Goal: Task Accomplishment & Management: Use online tool/utility

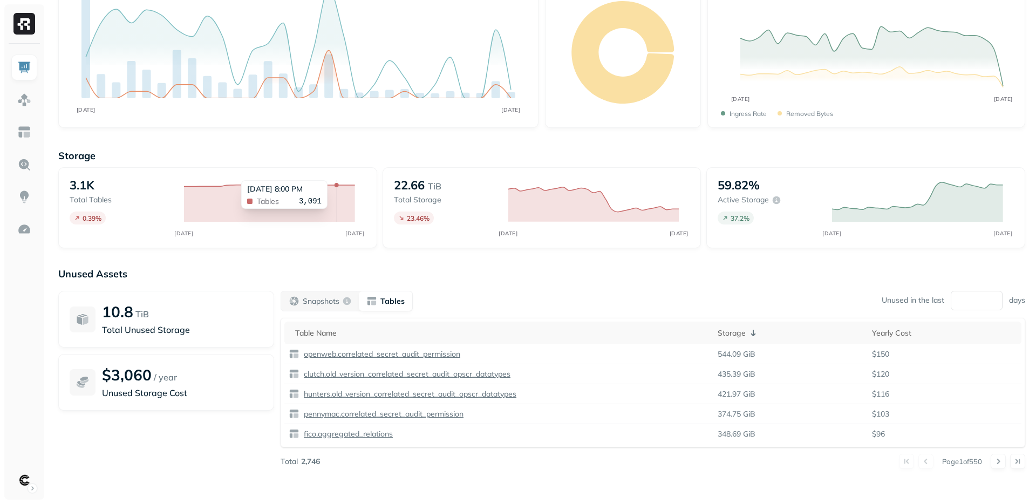
click at [341, 188] on icon at bounding box center [269, 203] width 171 height 37
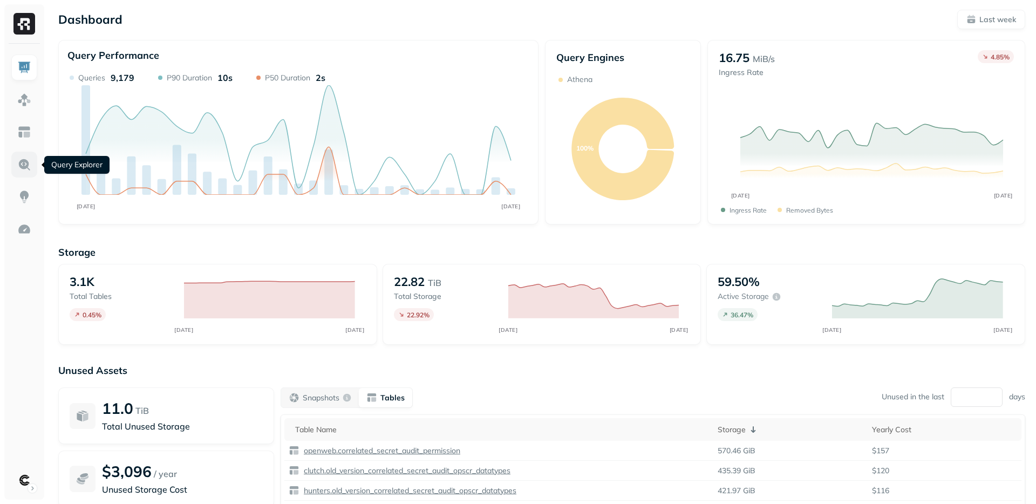
click at [25, 166] on img at bounding box center [24, 165] width 14 height 14
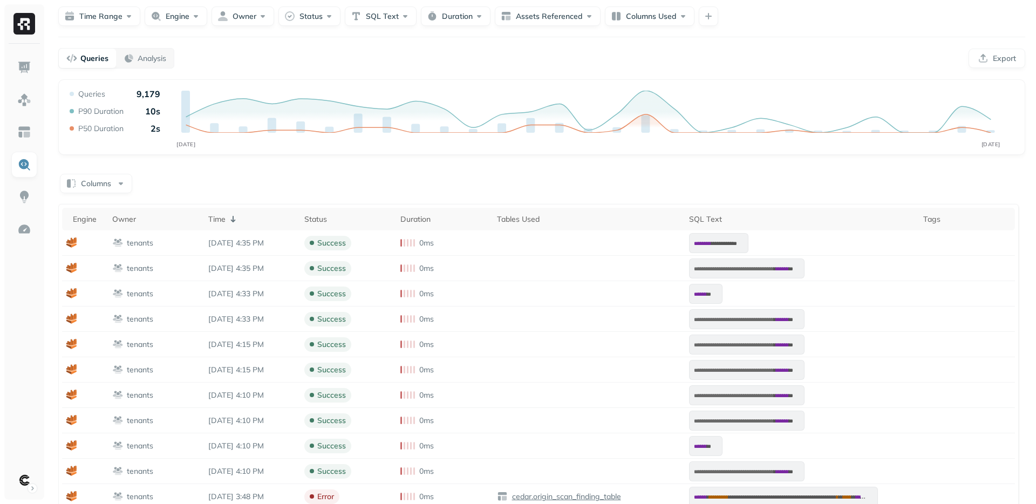
scroll to position [37, 0]
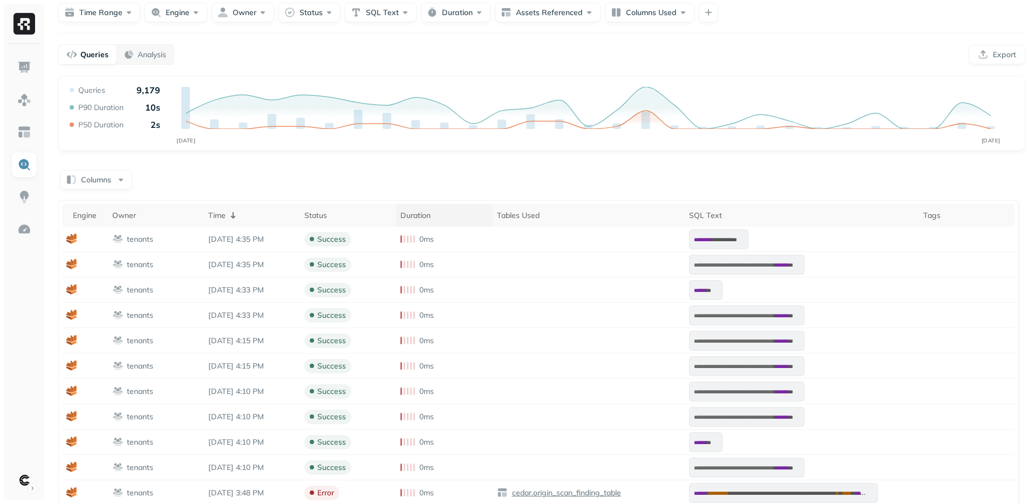
click at [420, 219] on div "Duration" at bounding box center [443, 215] width 87 height 10
click at [420, 219] on div "Duration ( 2 )" at bounding box center [443, 215] width 87 height 13
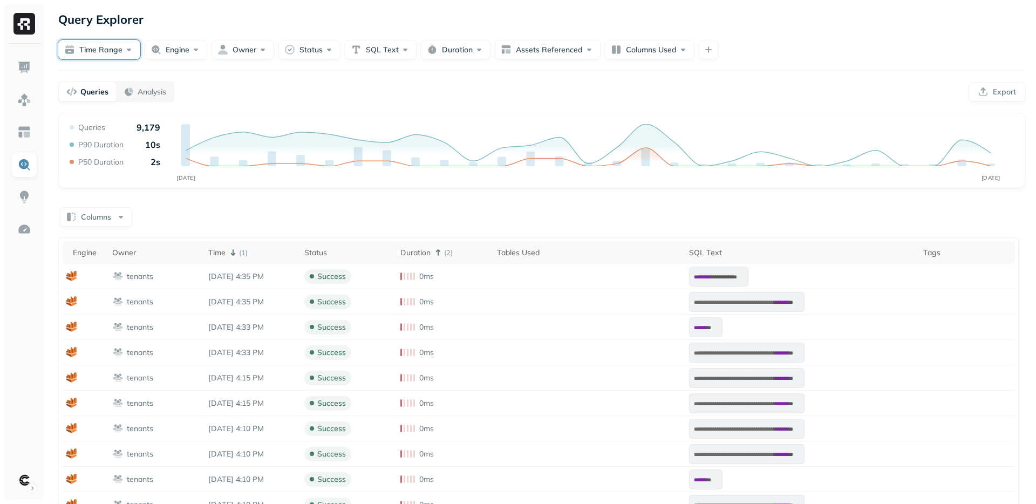
click at [112, 46] on button "Time Range" at bounding box center [99, 49] width 82 height 19
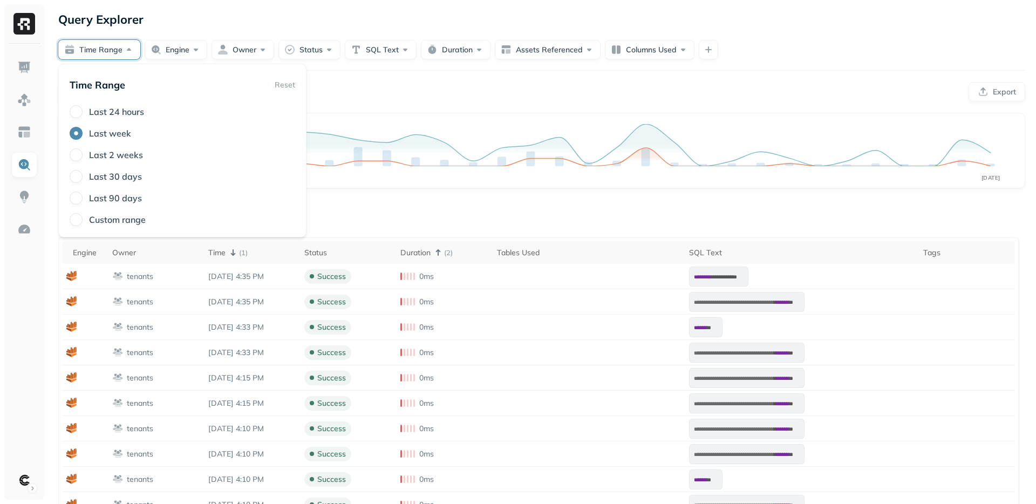
click at [96, 157] on label "Last 2 weeks" at bounding box center [116, 154] width 54 height 11
click at [83, 157] on button "Last 2 weeks" at bounding box center [76, 154] width 13 height 13
click at [387, 86] on div "Queries Analysis Export" at bounding box center [541, 91] width 967 height 21
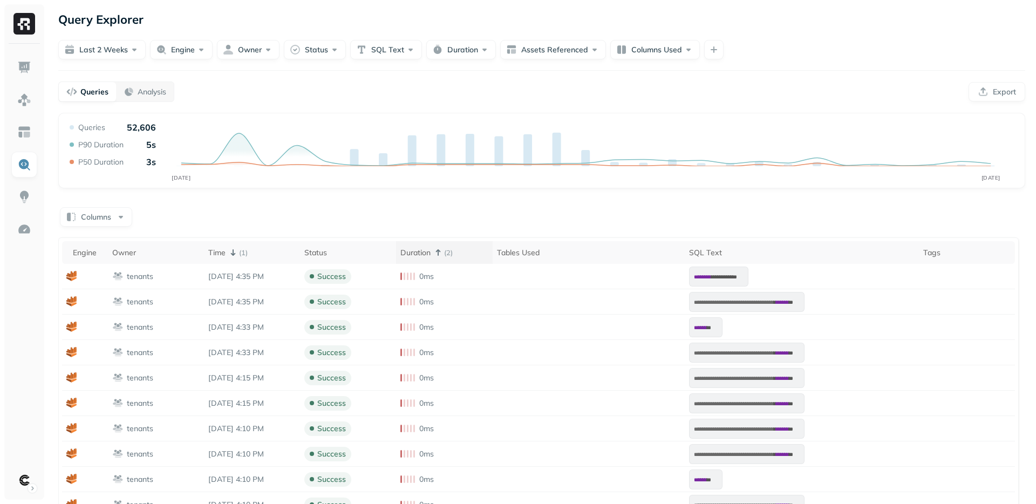
click at [417, 257] on div "Duration ( 2 )" at bounding box center [443, 252] width 87 height 13
click at [421, 253] on div "Duration" at bounding box center [443, 253] width 87 height 10
click at [199, 53] on button "Engine" at bounding box center [181, 49] width 63 height 19
click at [317, 53] on button "Status" at bounding box center [315, 49] width 62 height 19
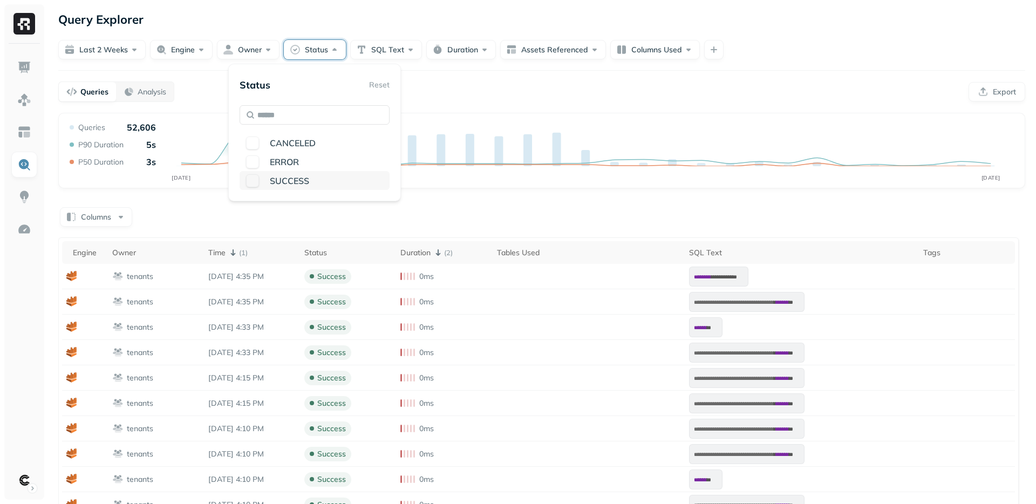
click at [251, 182] on button "button" at bounding box center [252, 180] width 13 height 13
click at [489, 78] on div "**********" at bounding box center [541, 354] width 989 height 709
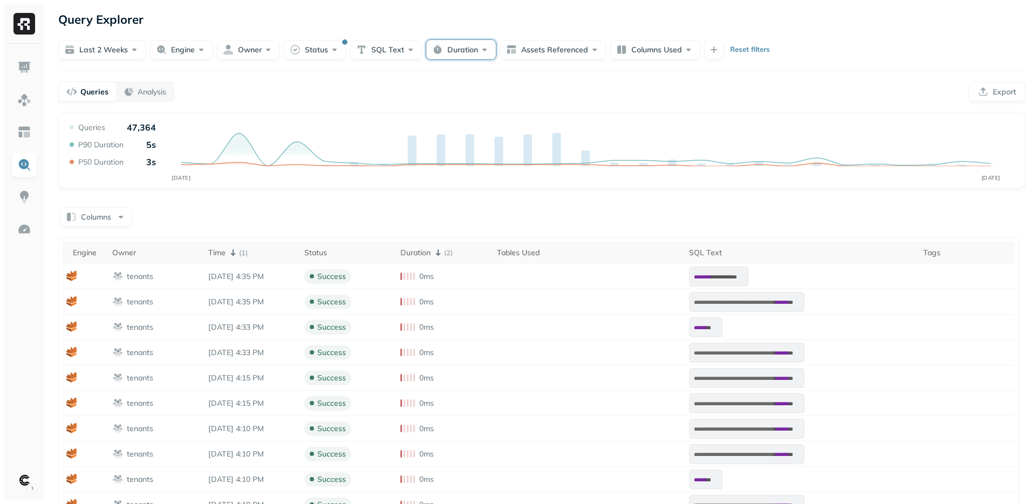
click at [474, 51] on button "Duration" at bounding box center [461, 49] width 70 height 19
click at [389, 118] on button "Greater Than" at bounding box center [370, 115] width 64 height 19
click at [516, 114] on button "sec" at bounding box center [518, 115] width 27 height 19
click at [475, 112] on input "text" at bounding box center [479, 114] width 38 height 19
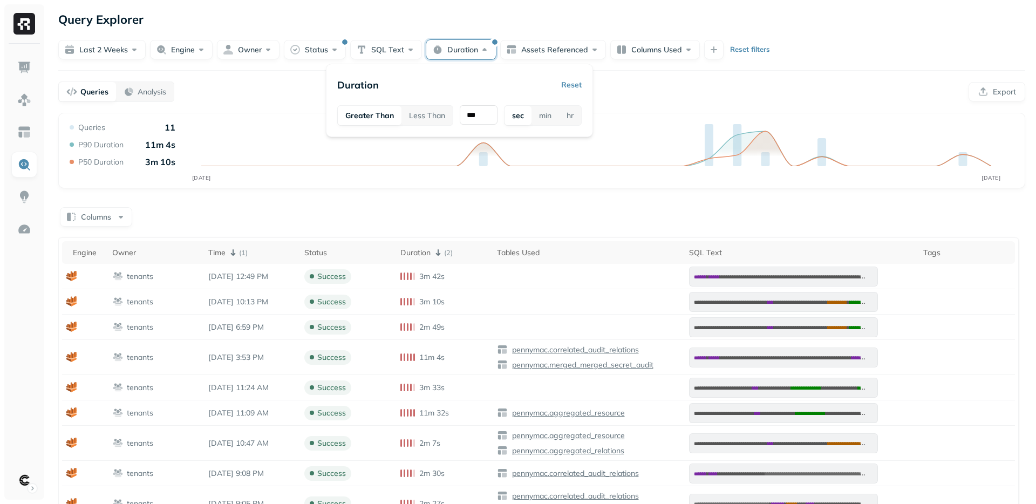
type input "***"
click at [462, 204] on div "**********" at bounding box center [541, 361] width 967 height 497
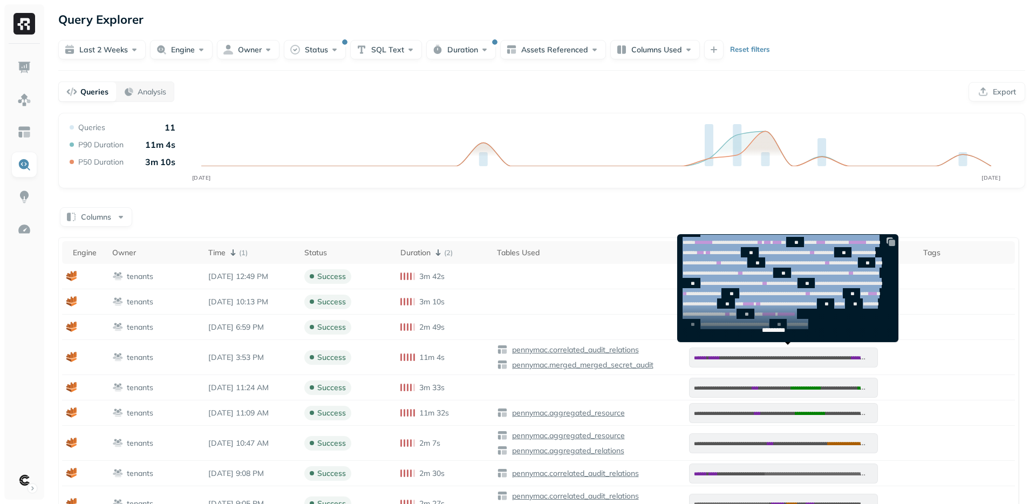
scroll to position [505, 0]
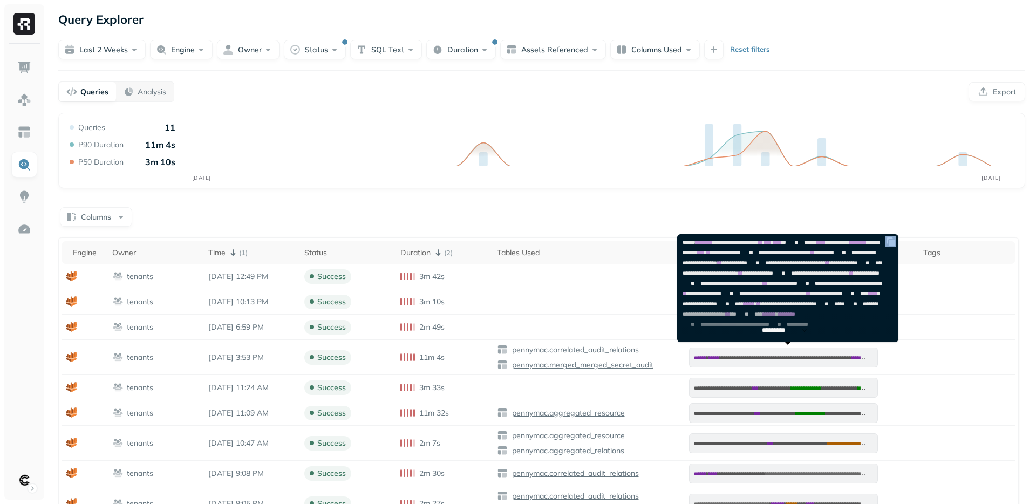
drag, startPoint x: 700, startPoint y: 267, endPoint x: 889, endPoint y: 241, distance: 190.6
click at [889, 241] on div "**********" at bounding box center [786, 194] width 216 height 294
click at [889, 241] on img at bounding box center [891, 241] width 11 height 11
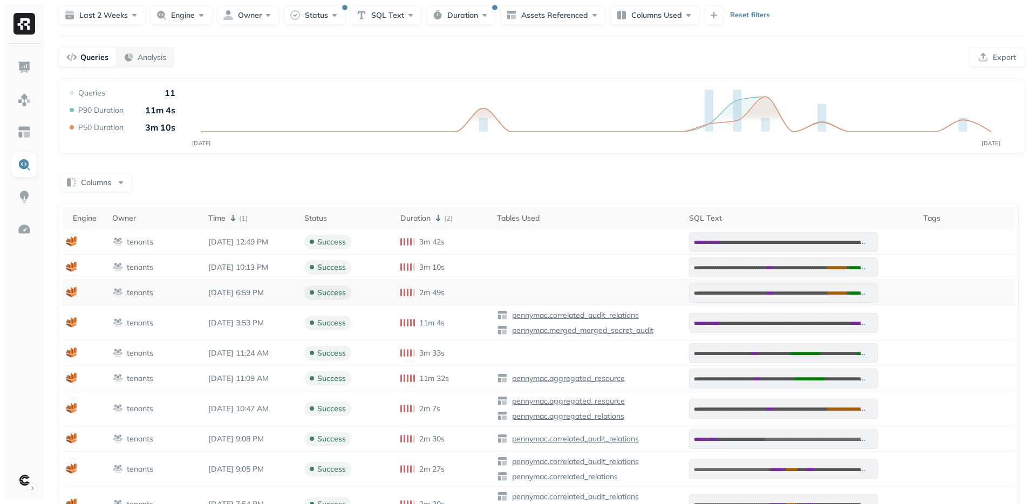
scroll to position [33, 0]
